Goal: Submit feedback/report problem

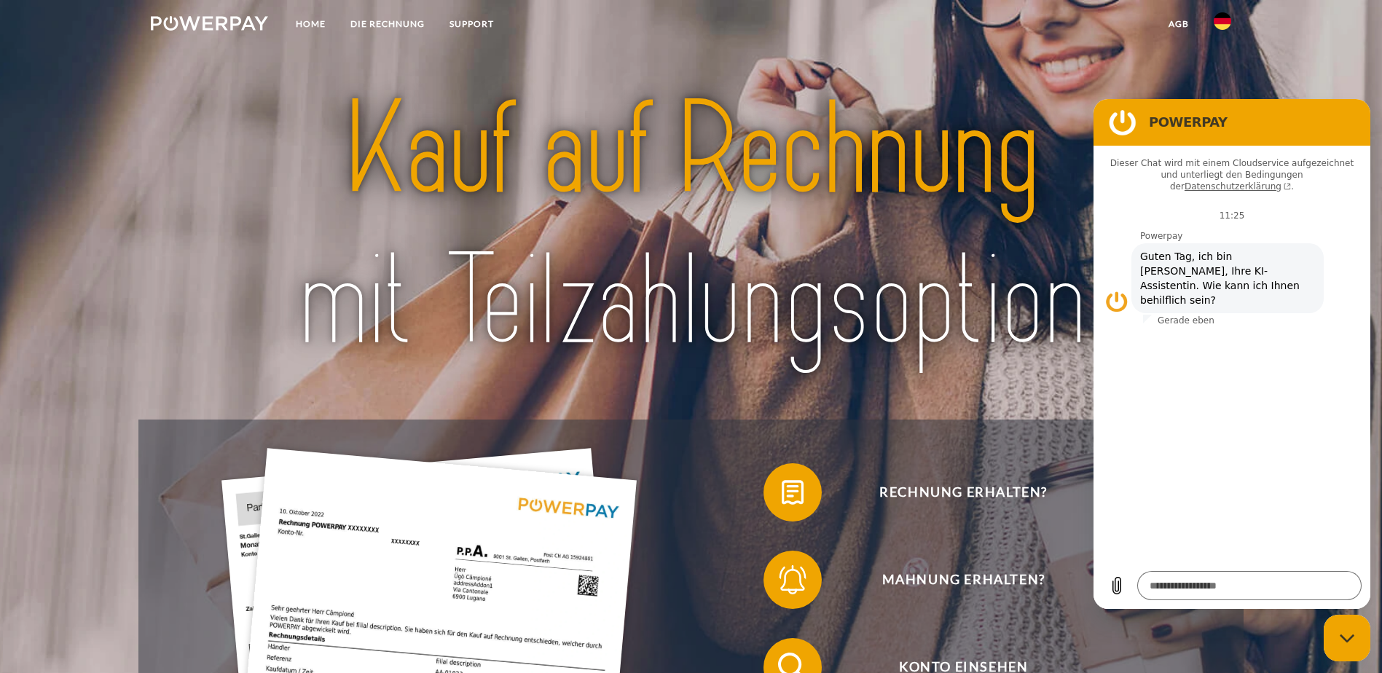
click at [1353, 635] on icon "Messaging-Fenster schließen" at bounding box center [1346, 638] width 15 height 8
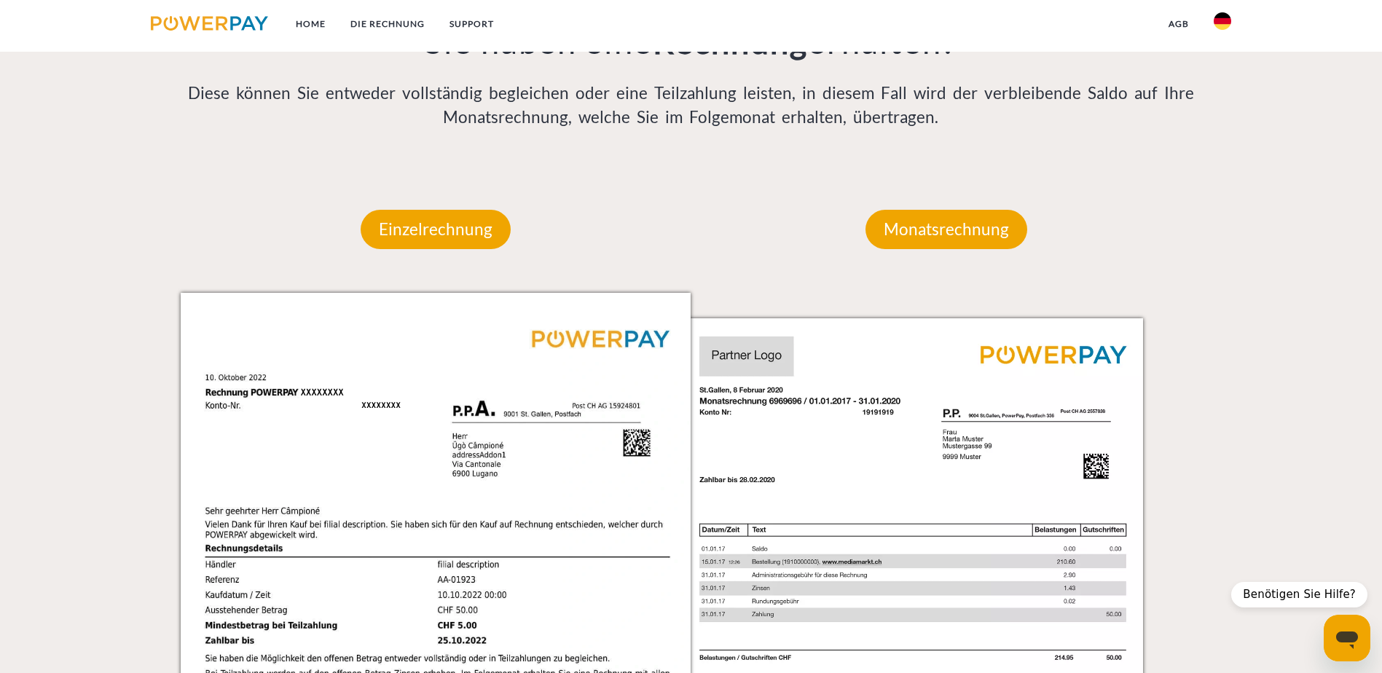
scroll to position [1091, 0]
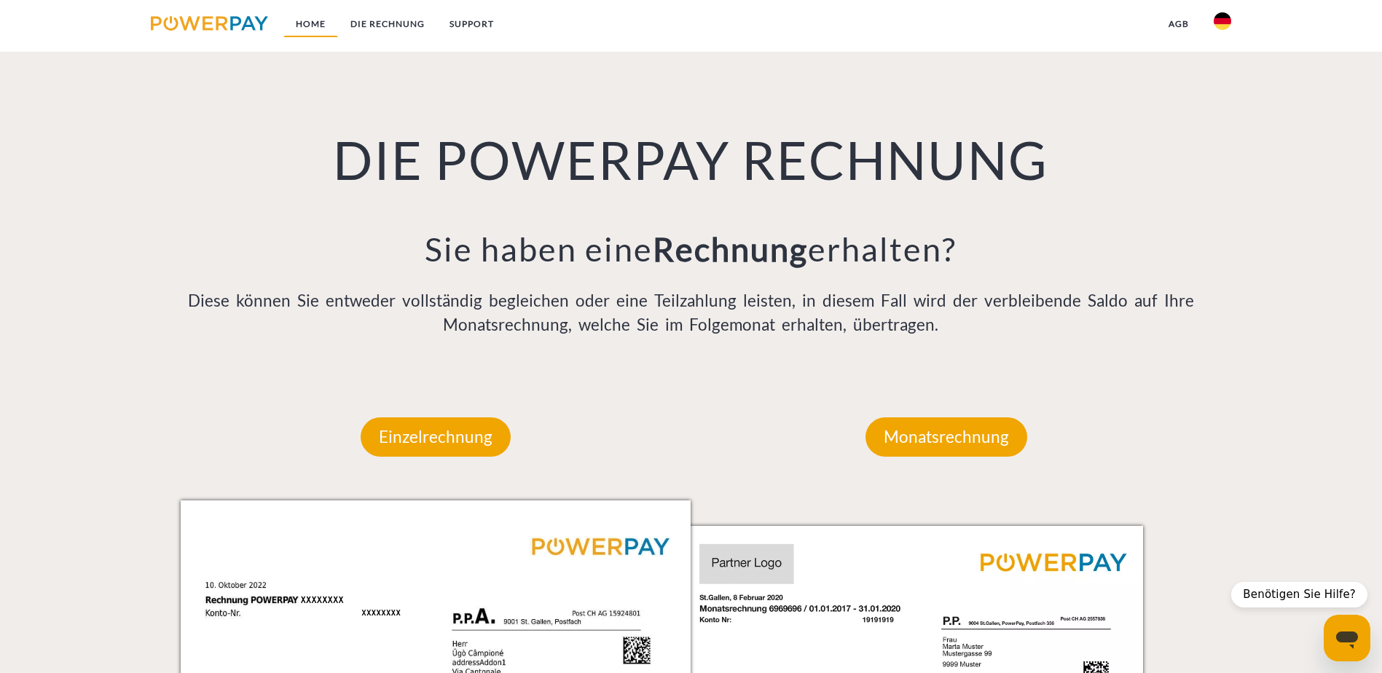
click at [309, 20] on link "Home" at bounding box center [310, 24] width 55 height 26
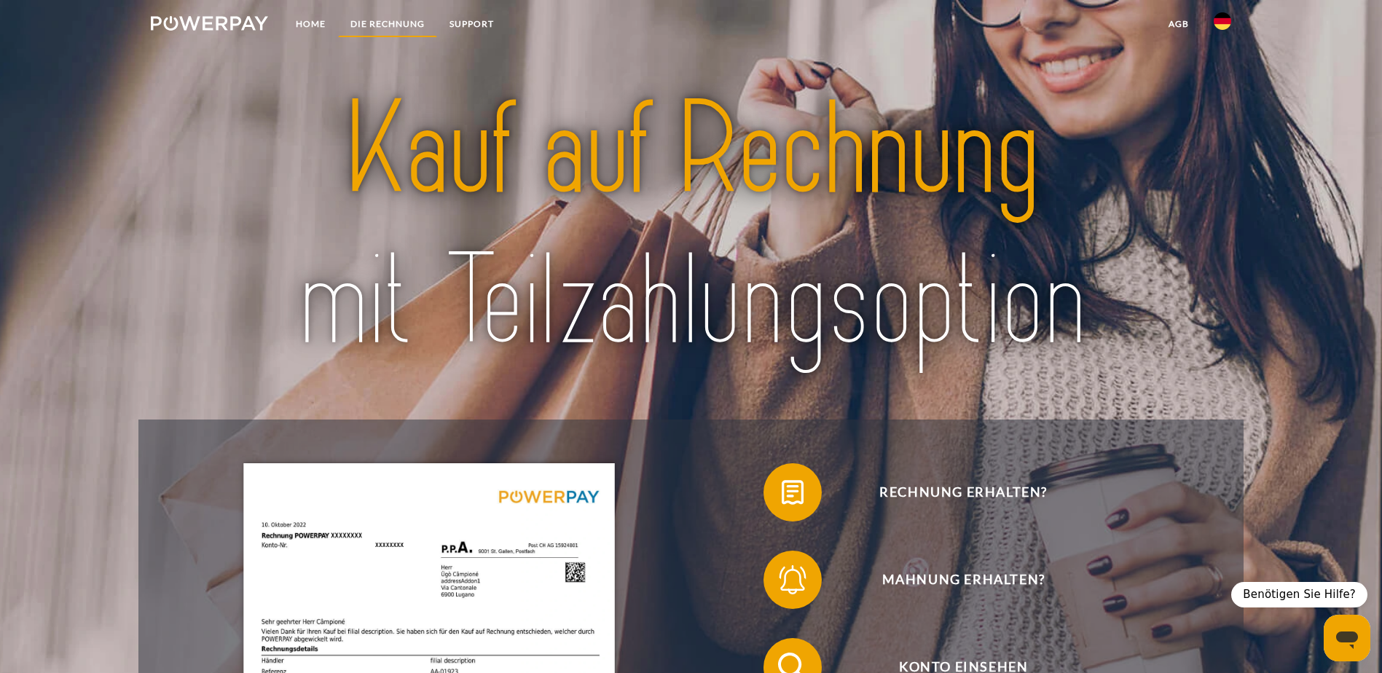
click at [379, 23] on link "DIE RECHNUNG" at bounding box center [387, 24] width 99 height 26
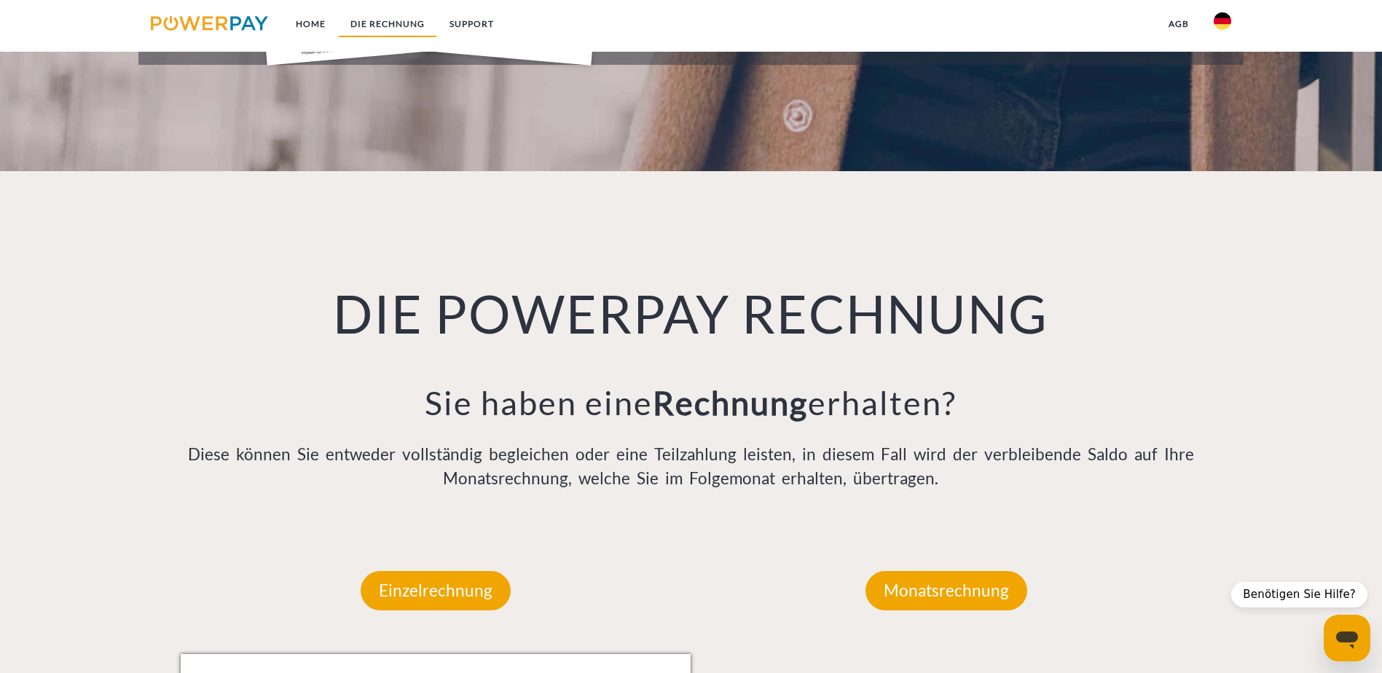
scroll to position [951, 0]
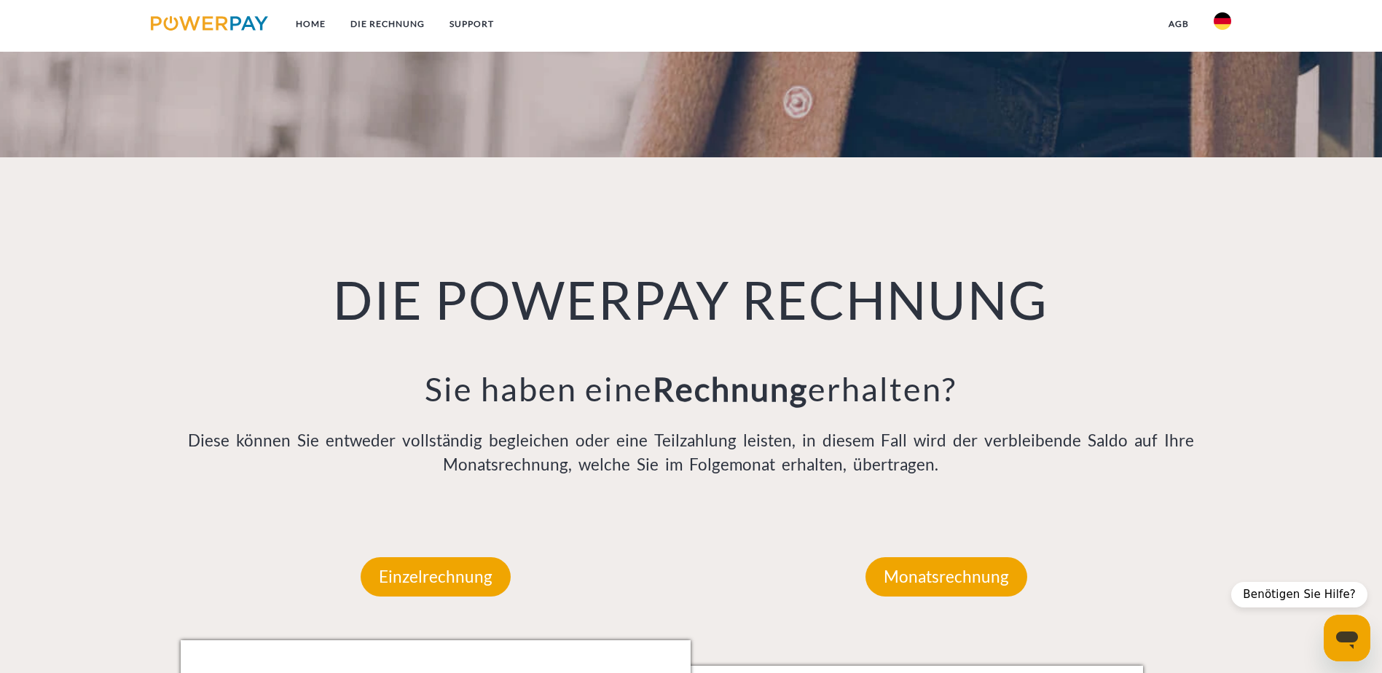
click at [224, 28] on img at bounding box center [209, 23] width 117 height 15
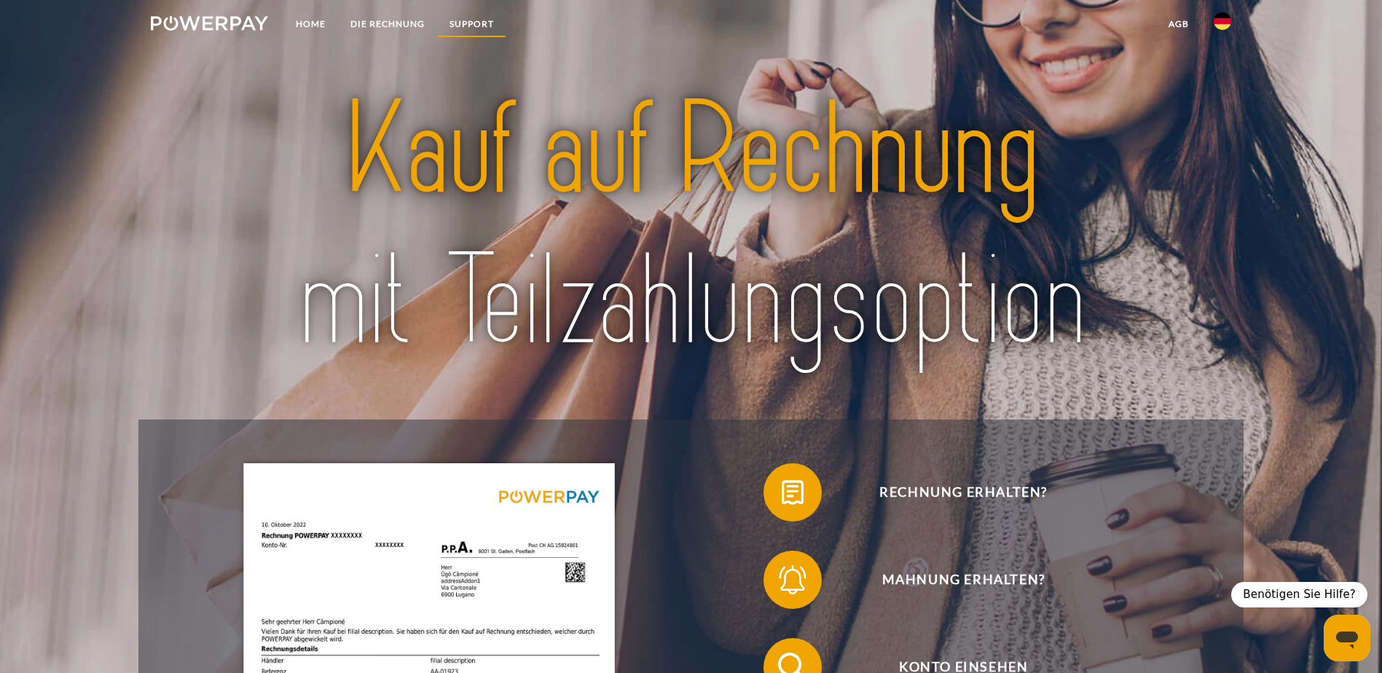
click at [488, 23] on link "SUPPORT" at bounding box center [471, 24] width 69 height 26
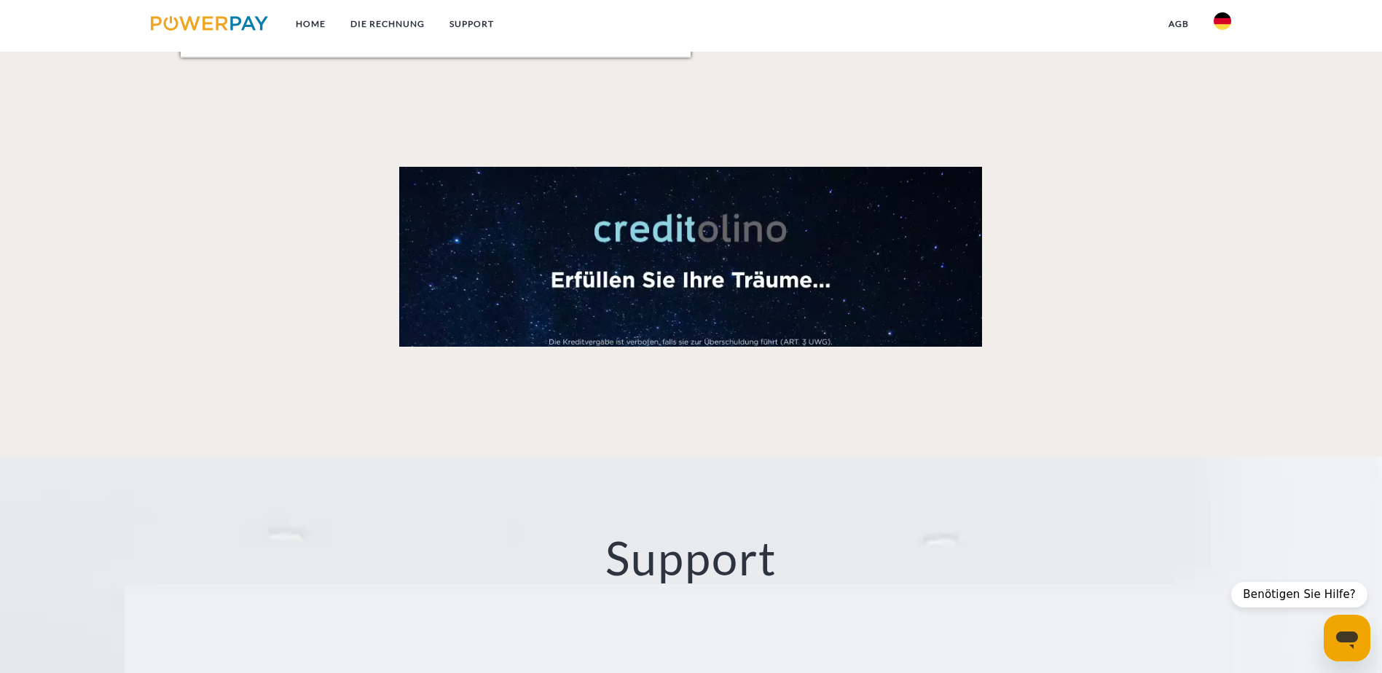
scroll to position [2257, 0]
type textarea "*"
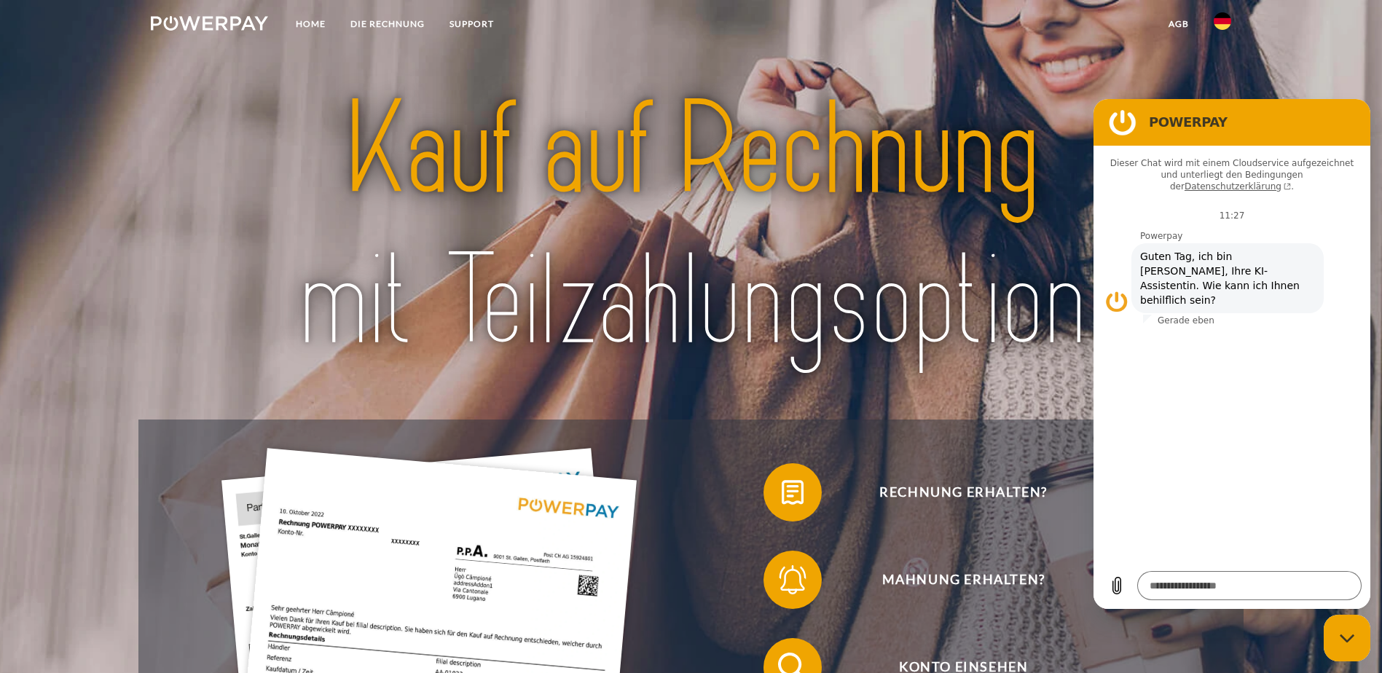
click at [1350, 638] on icon "Messaging-Fenster schließen" at bounding box center [1346, 638] width 15 height 8
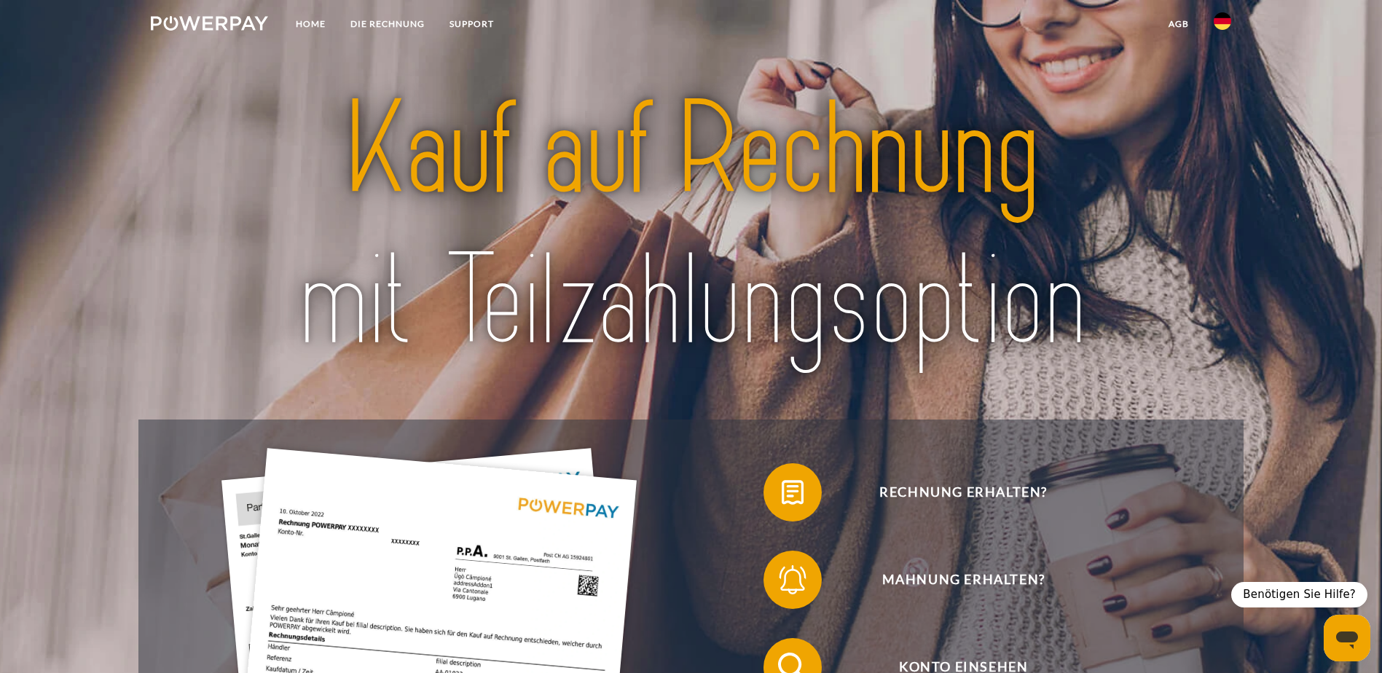
type textarea "*"
